Goal: Information Seeking & Learning: Find specific fact

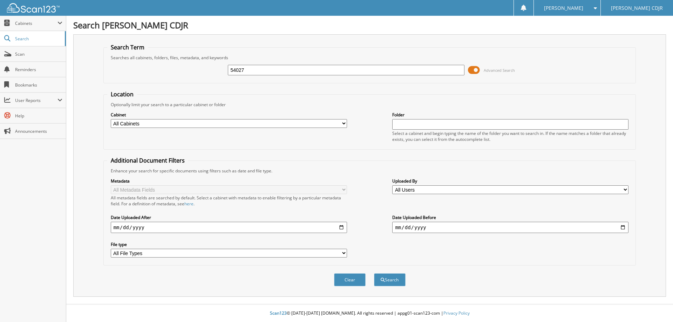
type input "54027"
click at [374, 273] on button "Search" at bounding box center [390, 279] width 32 height 13
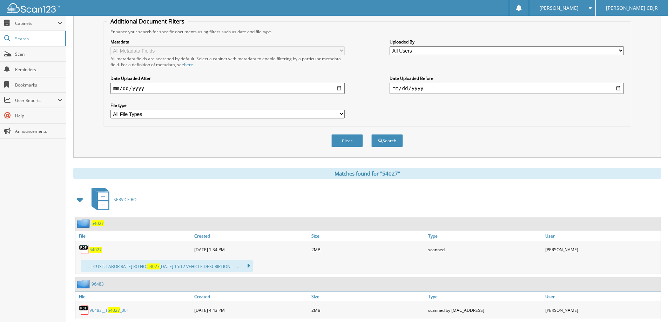
scroll to position [140, 0]
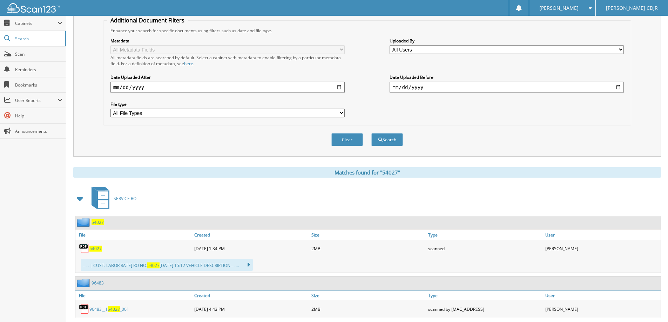
click at [97, 220] on span "54027" at bounding box center [97, 222] width 12 height 6
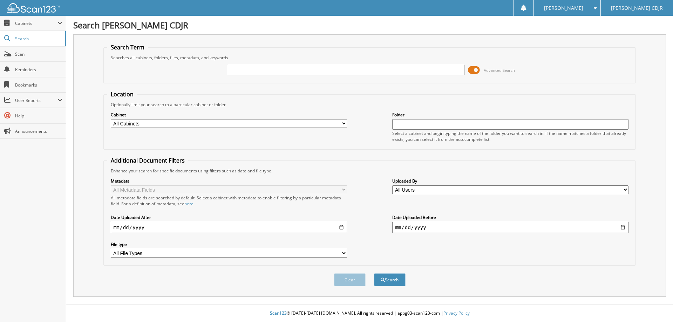
click at [234, 68] on input "text" at bounding box center [346, 70] width 236 height 11
type input "12145"
click at [374, 273] on button "Search" at bounding box center [390, 279] width 32 height 13
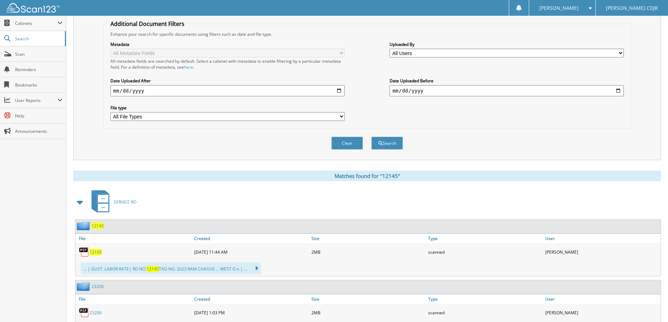
scroll to position [140, 0]
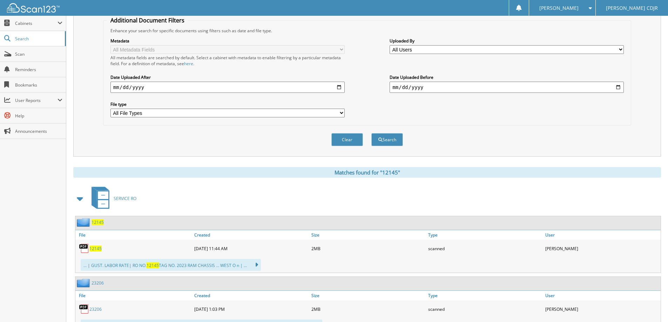
click at [91, 221] on img at bounding box center [84, 222] width 15 height 9
click at [98, 224] on span "12145" at bounding box center [97, 222] width 12 height 6
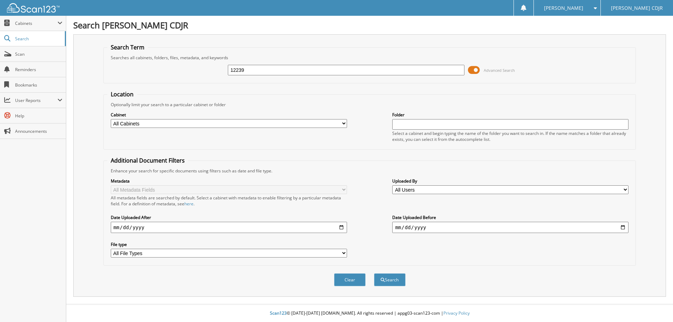
type input "12239"
click at [374, 273] on button "Search" at bounding box center [390, 279] width 32 height 13
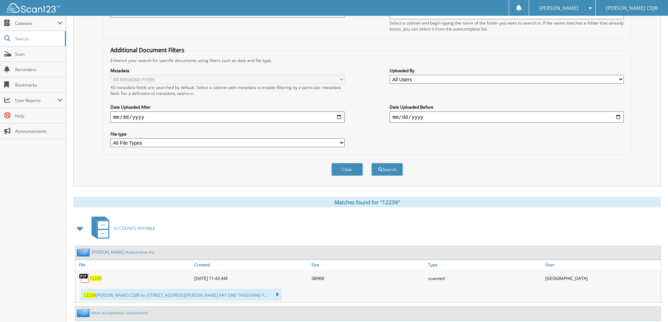
scroll to position [210, 0]
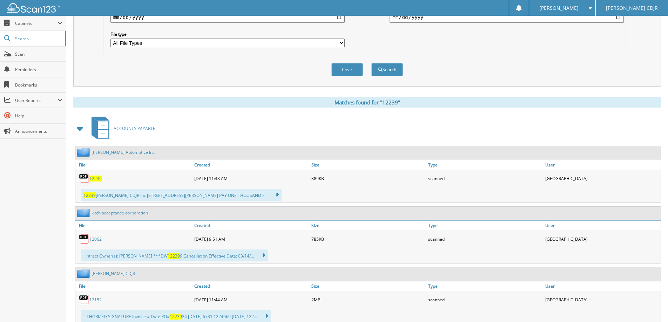
click at [97, 177] on span "12239" at bounding box center [95, 179] width 12 height 6
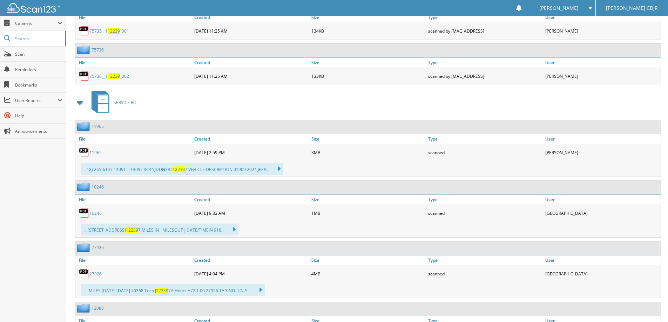
scroll to position [701, 0]
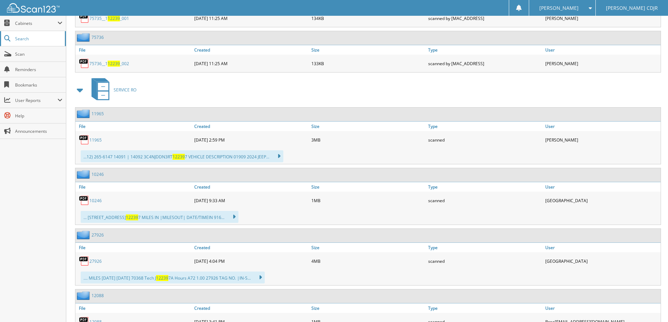
click at [36, 37] on span "Search" at bounding box center [38, 39] width 46 height 6
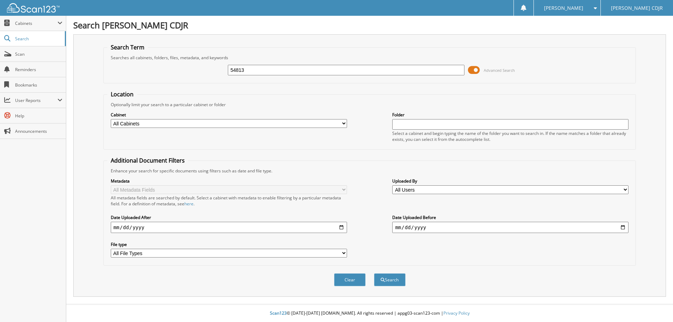
type input "54813"
click at [374, 273] on button "Search" at bounding box center [390, 279] width 32 height 13
